Goal: Transaction & Acquisition: Purchase product/service

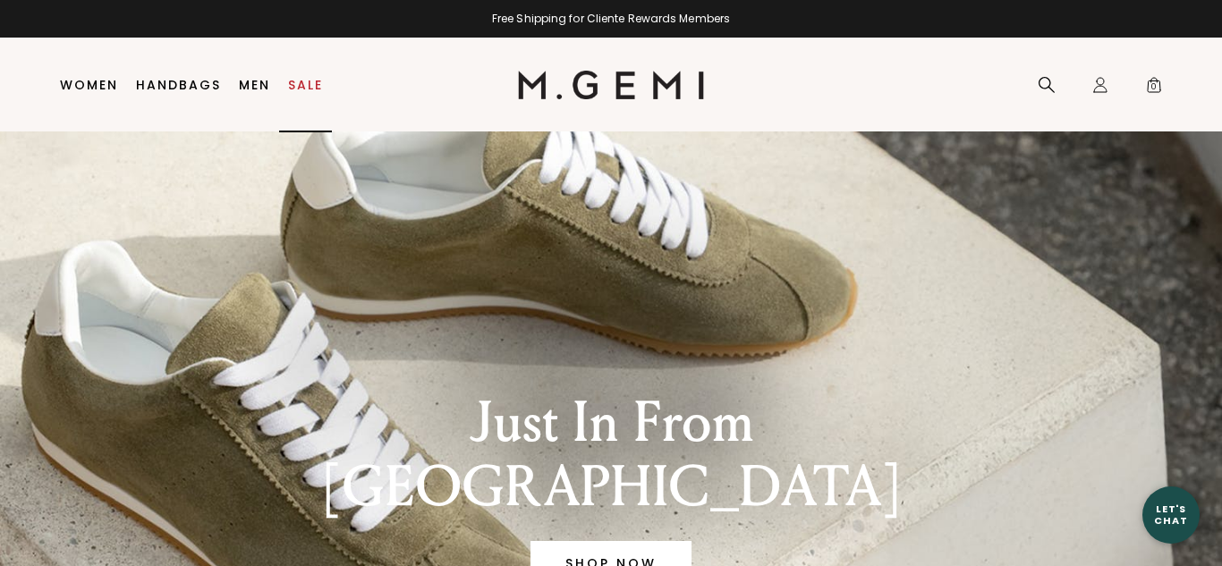
click at [297, 79] on link "Sale" at bounding box center [305, 85] width 35 height 14
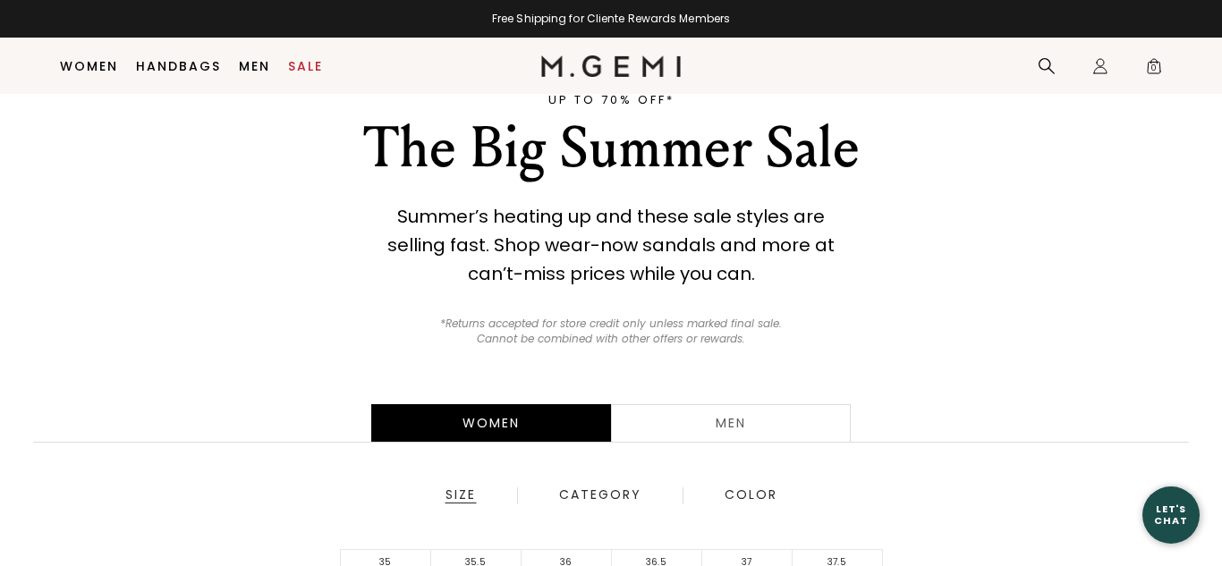
scroll to position [200, 0]
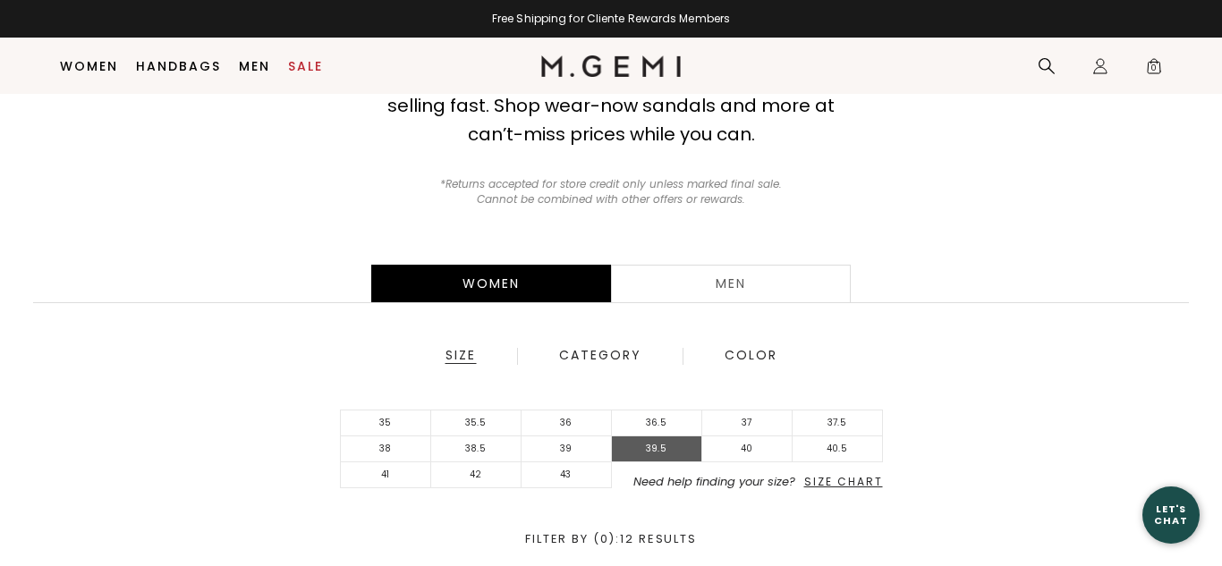
click at [651, 444] on li "39.5" at bounding box center [657, 450] width 90 height 26
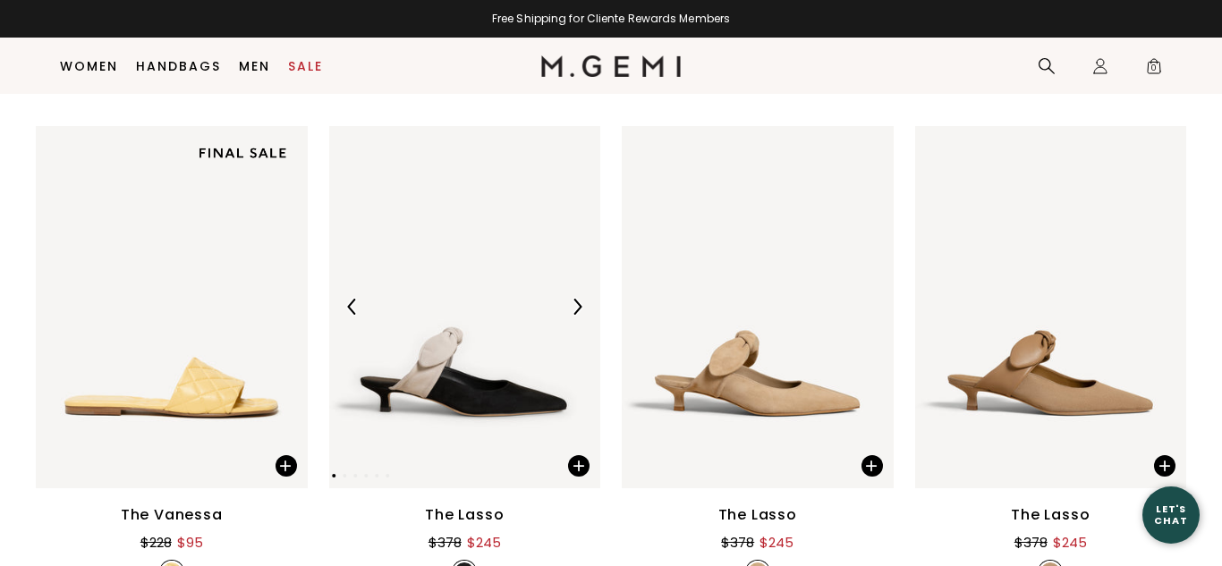
scroll to position [4000, 0]
